Goal: Task Accomplishment & Management: Manage account settings

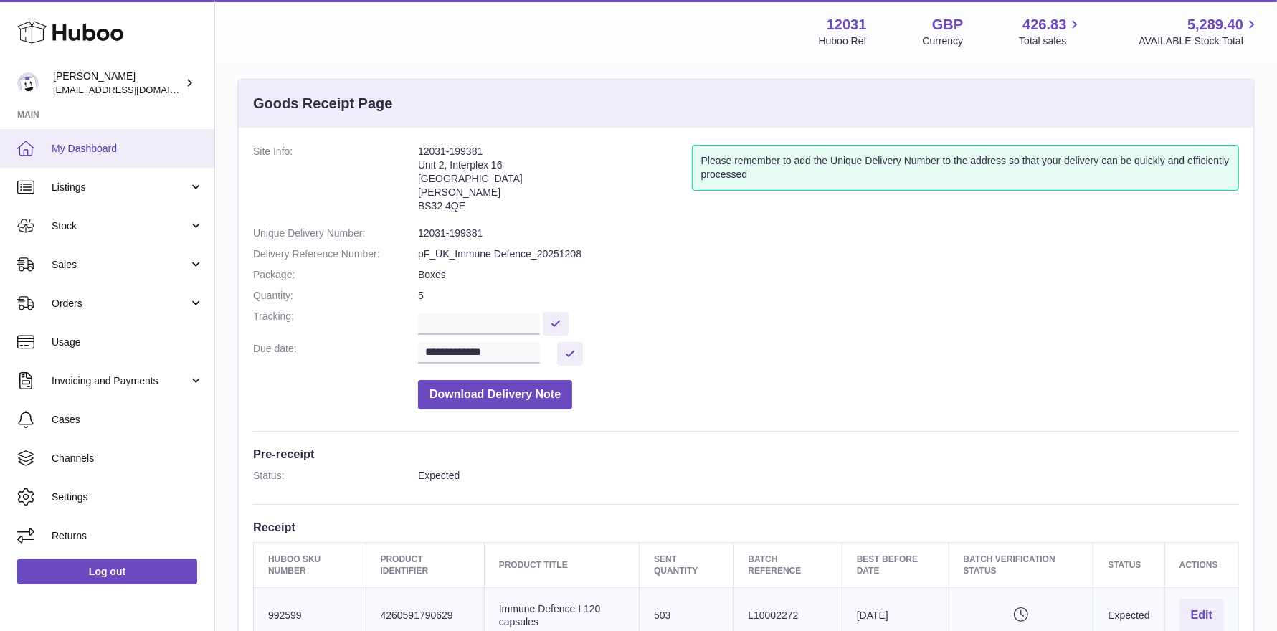
click at [96, 131] on link "My Dashboard" at bounding box center [107, 148] width 214 height 39
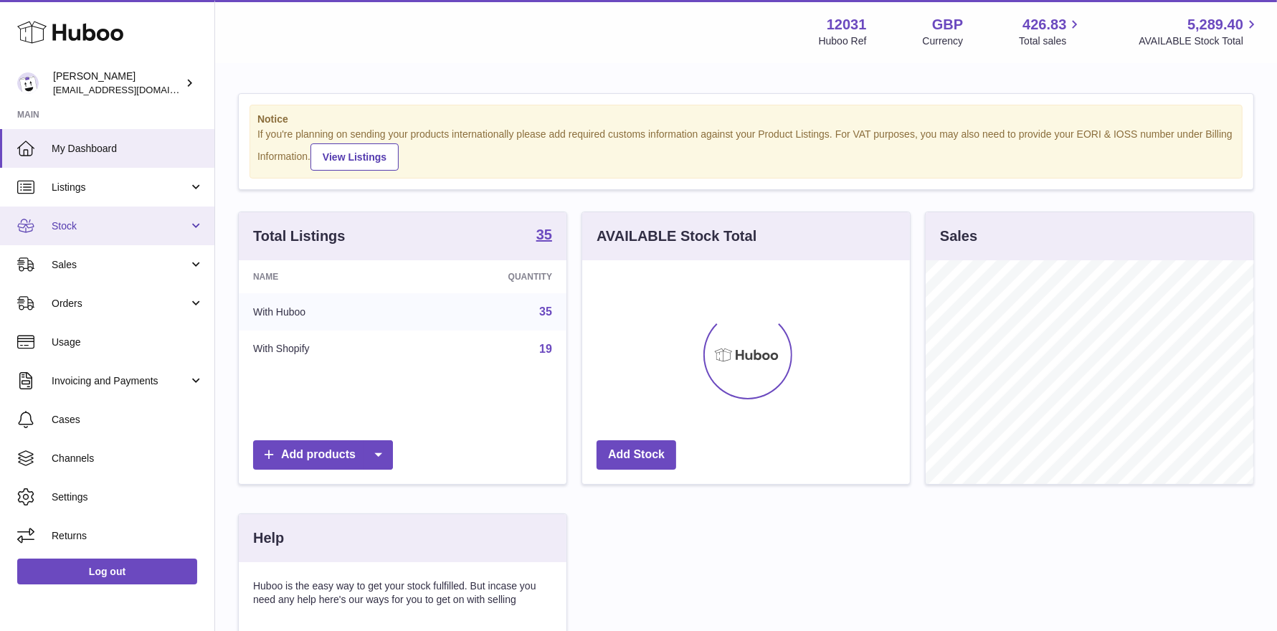
scroll to position [223, 328]
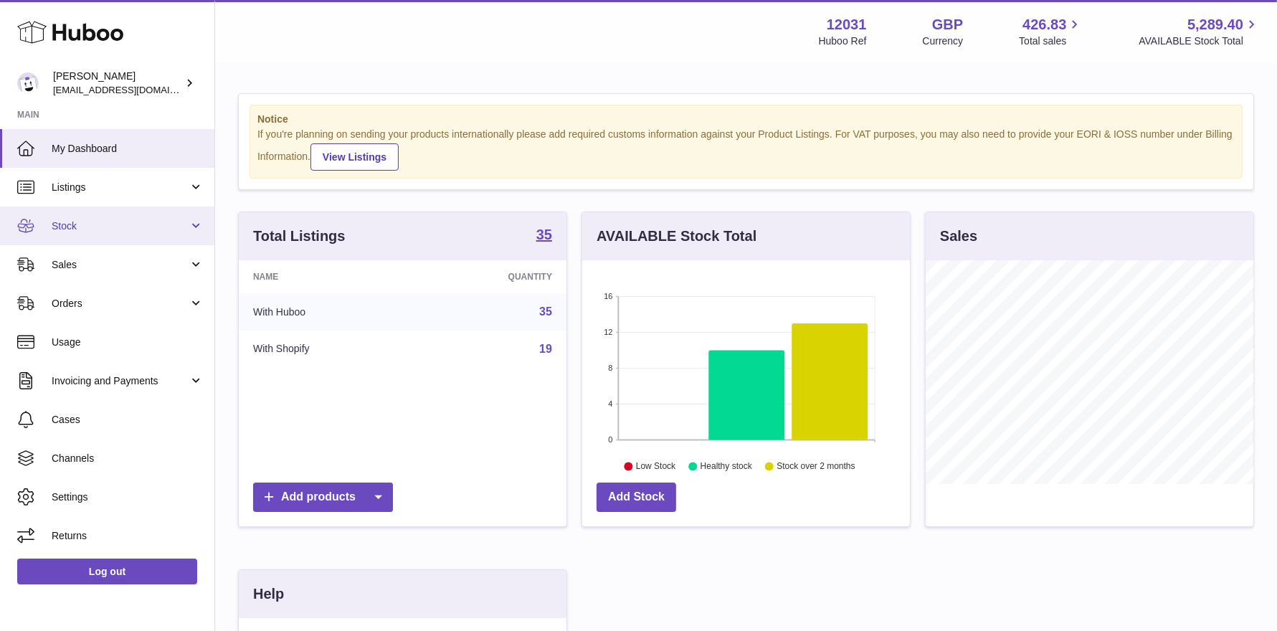
click at [77, 225] on span "Stock" at bounding box center [120, 226] width 137 height 14
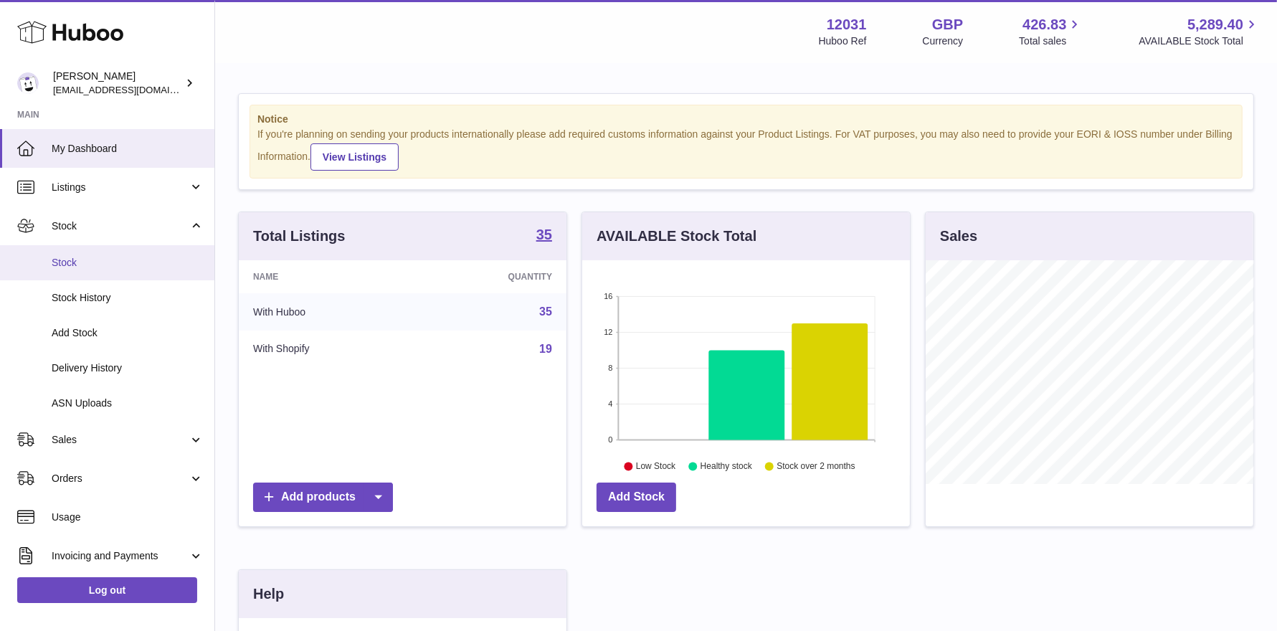
click at [77, 257] on span "Stock" at bounding box center [128, 263] width 152 height 14
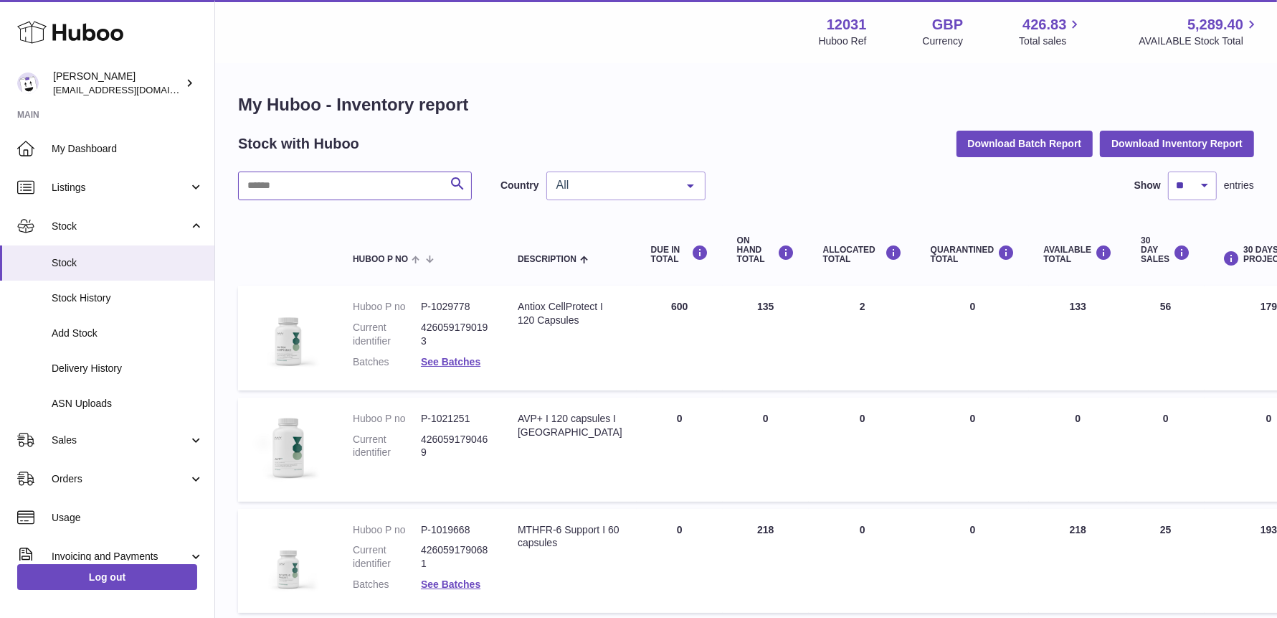
click at [277, 179] on input "text" at bounding box center [355, 185] width 234 height 29
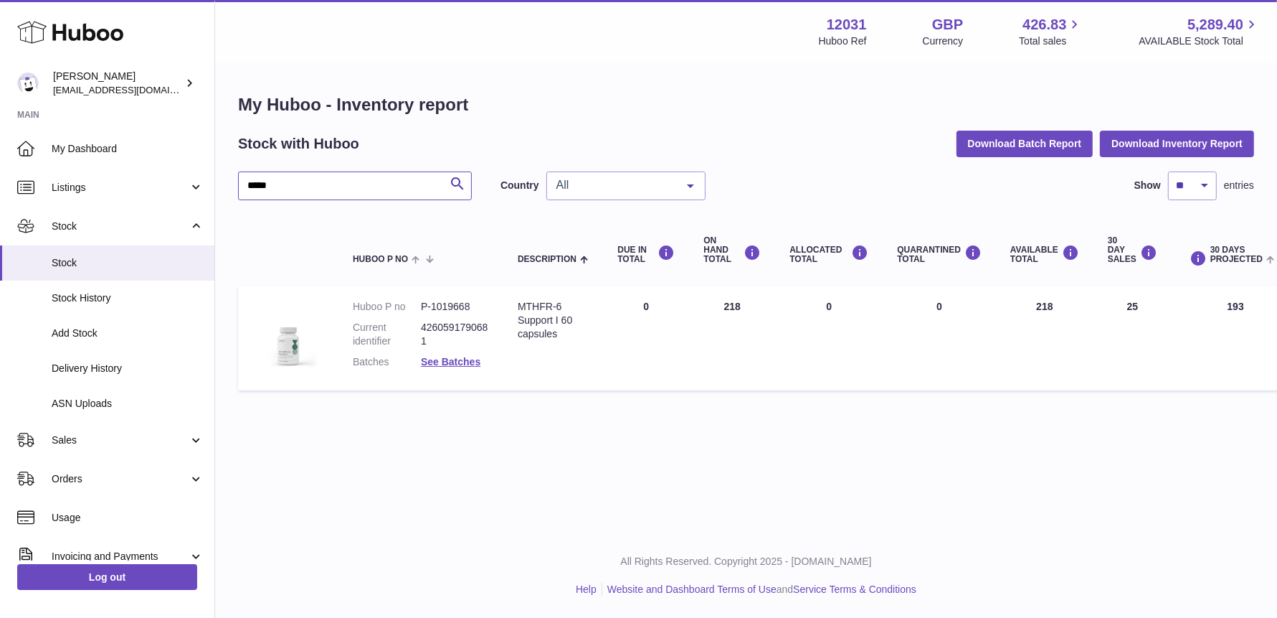
type input "*****"
